Goal: Information Seeking & Learning: Learn about a topic

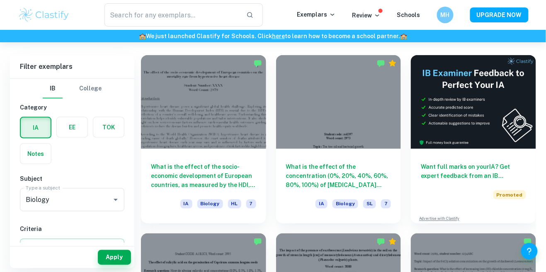
scroll to position [222, 0]
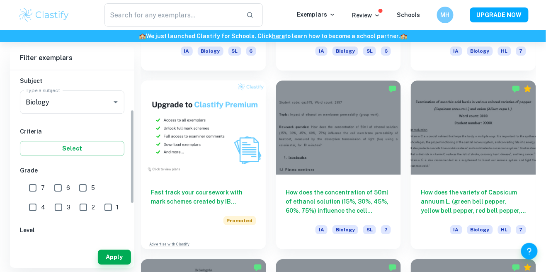
scroll to position [96, 0]
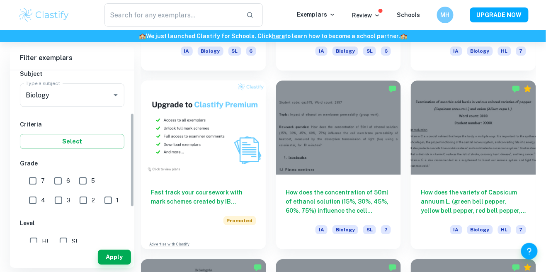
click at [70, 242] on input "SL" at bounding box center [63, 241] width 17 height 17
checkbox input "true"
click at [129, 264] on button "Apply" at bounding box center [114, 257] width 33 height 15
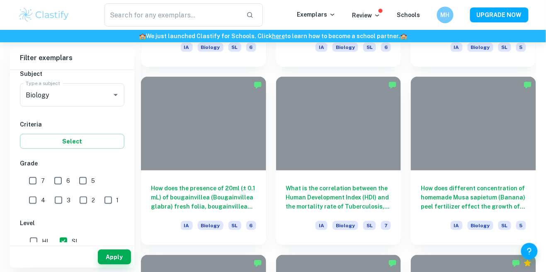
scroll to position [1807, 0]
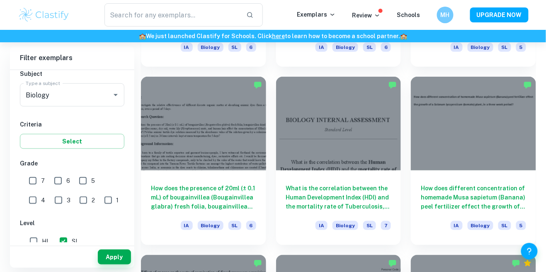
click at [61, 183] on input "6" at bounding box center [58, 180] width 17 height 17
checkbox input "true"
click at [26, 183] on input "7" at bounding box center [32, 180] width 17 height 17
checkbox input "true"
click at [119, 264] on button "Apply" at bounding box center [114, 257] width 33 height 15
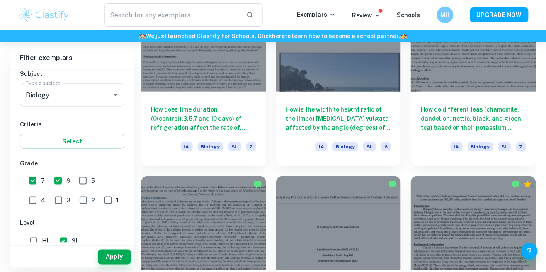
scroll to position [1904, 0]
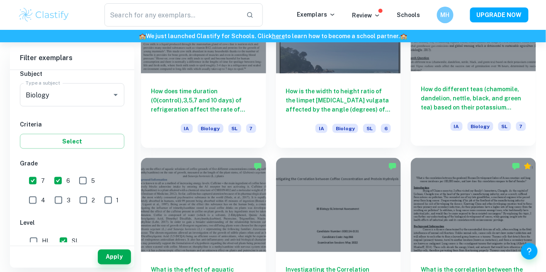
click at [457, 114] on div "How do different teas (chamomile, dandelion, nettle, black, and green tea) base…" at bounding box center [473, 108] width 125 height 75
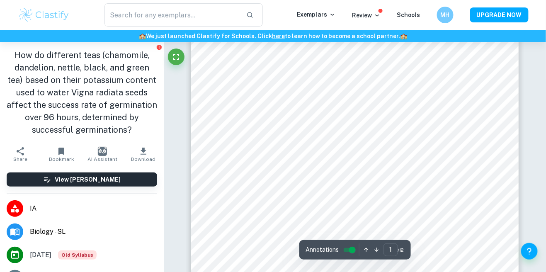
scroll to position [28, 0]
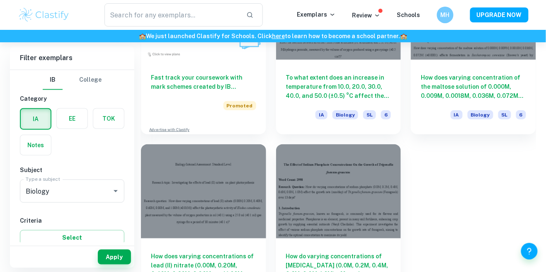
scroll to position [3523, 0]
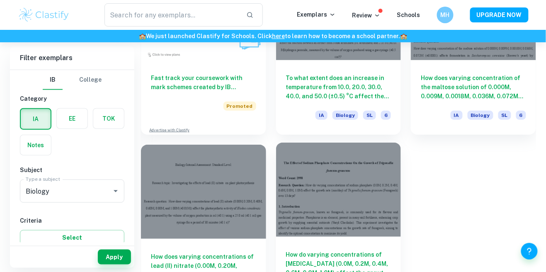
click at [368, 255] on h6 "How do varying concentrations of [MEDICAL_DATA] (0.0M, 0.2M, 0.4M, 0.6M, 0.8M, …" at bounding box center [338, 263] width 105 height 27
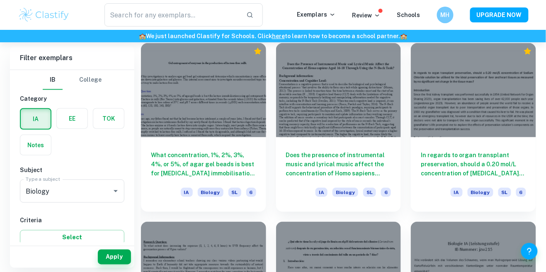
scroll to position [2731, 0]
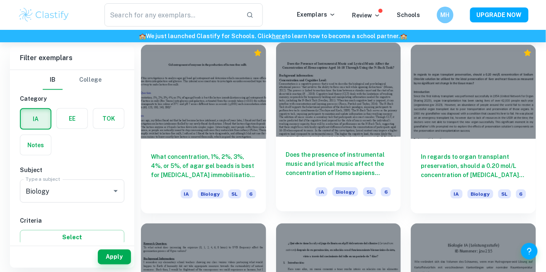
click at [344, 139] on div "Does the presence of instrumental music and lyrical music affect the concentrat…" at bounding box center [338, 174] width 125 height 75
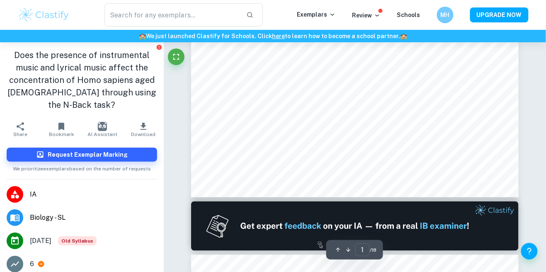
scroll to position [316, 0]
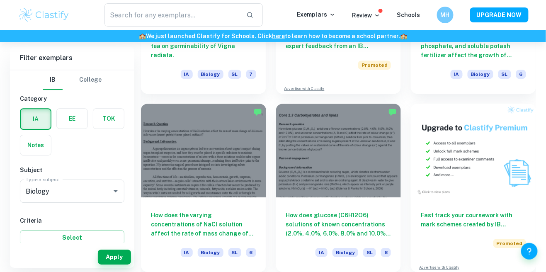
scroll to position [2314, 0]
